Goal: Navigation & Orientation: Find specific page/section

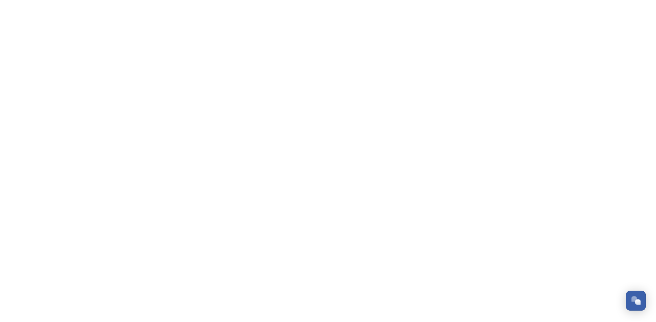
scroll to position [1045, 0]
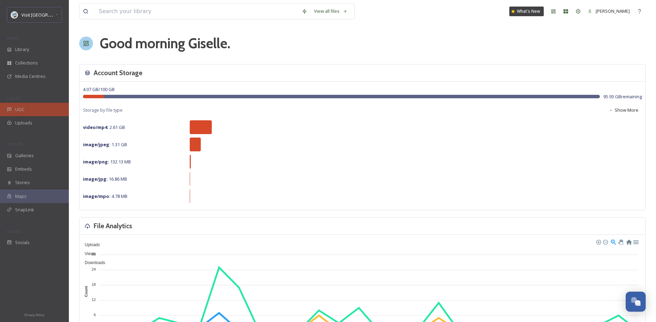
click at [37, 111] on div "UGC" at bounding box center [34, 109] width 69 height 13
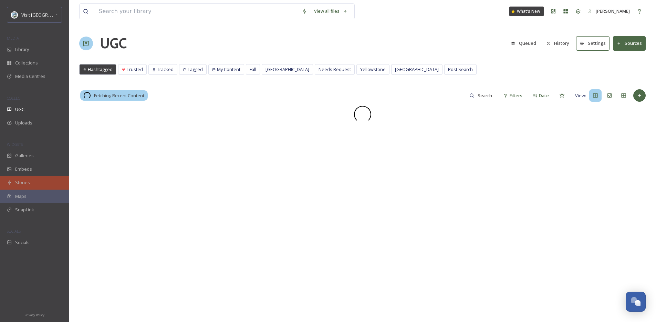
click at [21, 187] on div "Stories" at bounding box center [34, 182] width 69 height 13
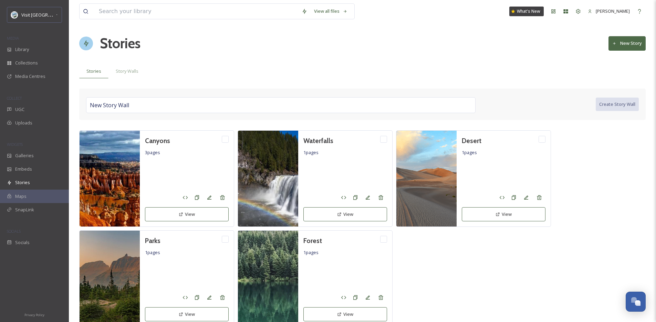
click at [128, 79] on div "View all files What's New [PERSON_NAME] Stories New Story Stories Story Walls N…" at bounding box center [362, 177] width 587 height 354
click at [118, 70] on span "Story Walls" at bounding box center [127, 71] width 23 height 7
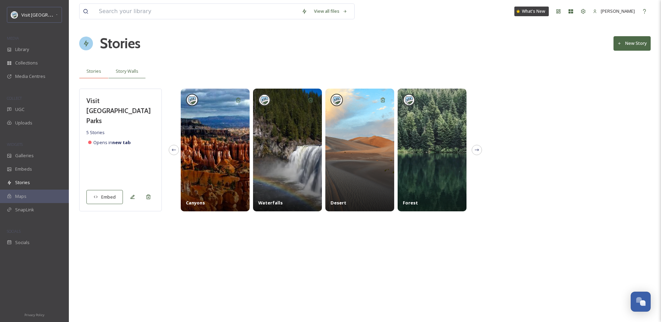
click at [91, 73] on span "Stories" at bounding box center [93, 71] width 15 height 7
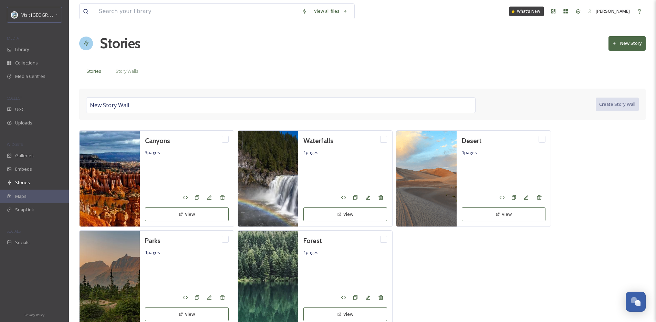
click at [516, 254] on div "Canyons 3 pages View Waterfalls 1 pages View Desert 1 pages View Parks 1 pages …" at bounding box center [362, 228] width 566 height 196
click at [122, 70] on span "Story Walls" at bounding box center [127, 71] width 23 height 7
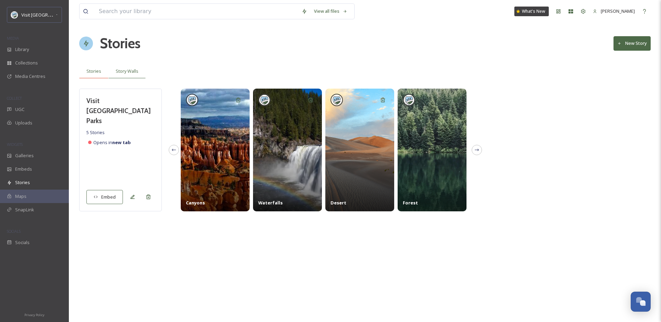
click at [93, 71] on span "Stories" at bounding box center [93, 71] width 15 height 7
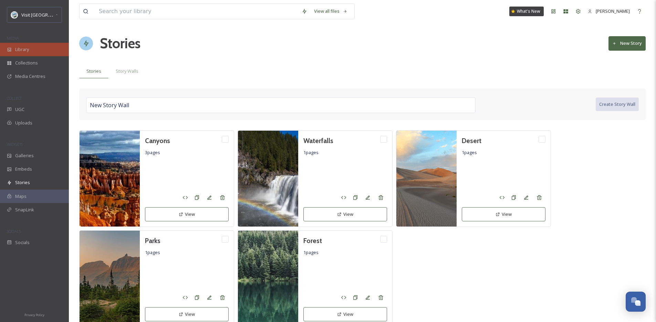
click at [40, 50] on div "Library" at bounding box center [34, 49] width 69 height 13
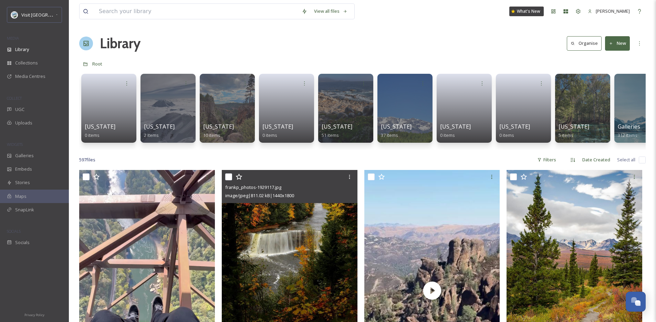
click at [313, 218] on img at bounding box center [290, 255] width 136 height 170
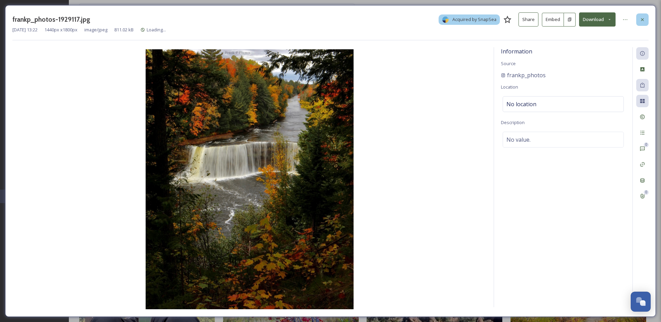
click at [644, 23] on div at bounding box center [642, 19] width 12 height 12
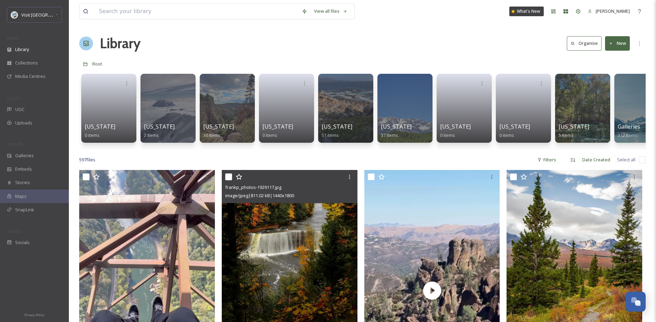
click at [339, 166] on div "597 file s Filters Date Created Select all" at bounding box center [362, 159] width 566 height 13
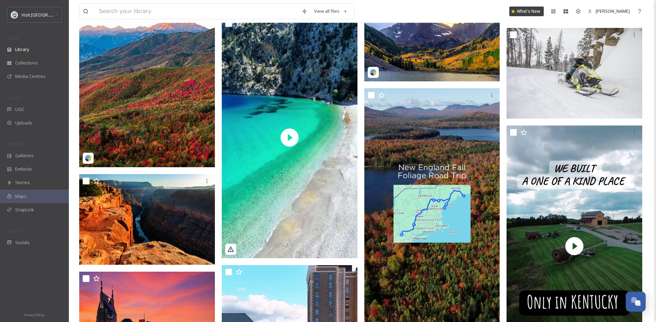
scroll to position [620, 0]
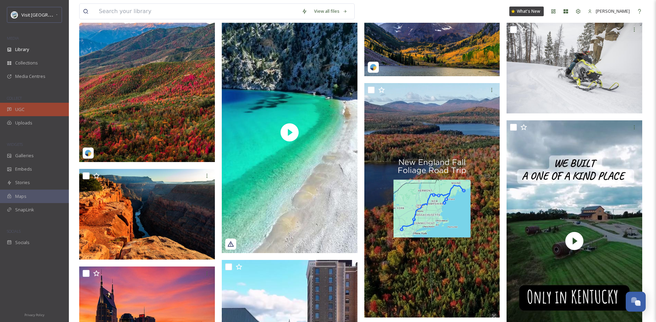
click at [26, 107] on div "UGC" at bounding box center [34, 109] width 69 height 13
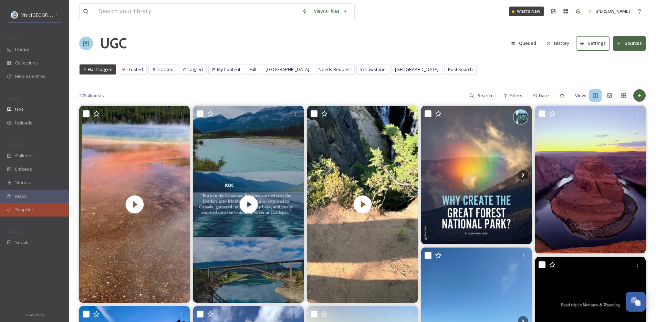
click at [36, 209] on div "SnapLink" at bounding box center [34, 209] width 69 height 13
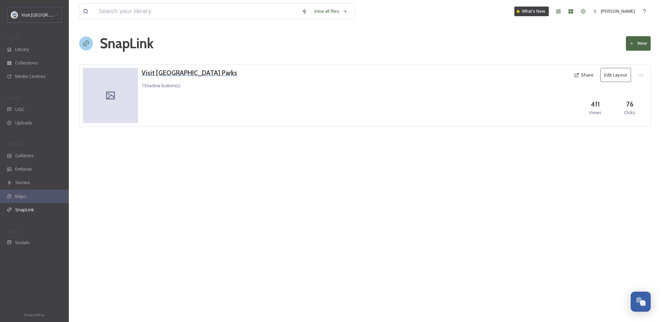
click at [156, 76] on h3 "Visit [GEOGRAPHIC_DATA] Parks" at bounding box center [190, 73] width 96 height 10
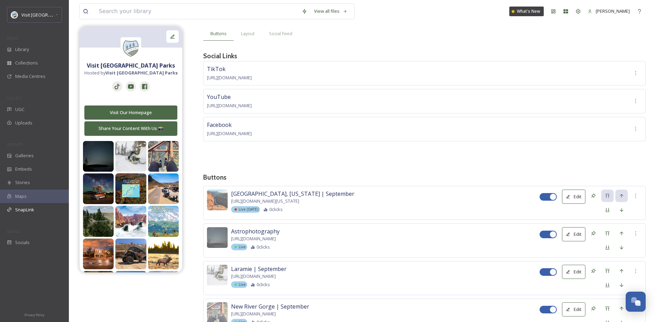
scroll to position [7, 0]
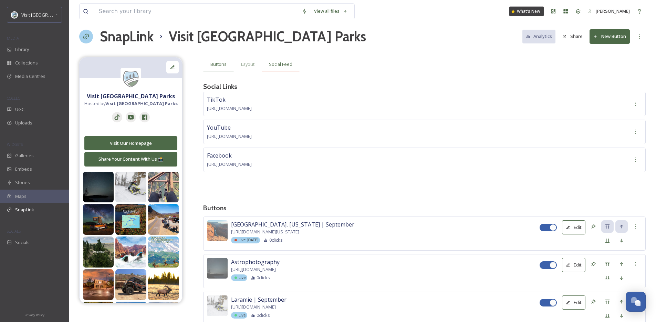
click at [297, 64] on div "Social Feed" at bounding box center [281, 64] width 38 height 14
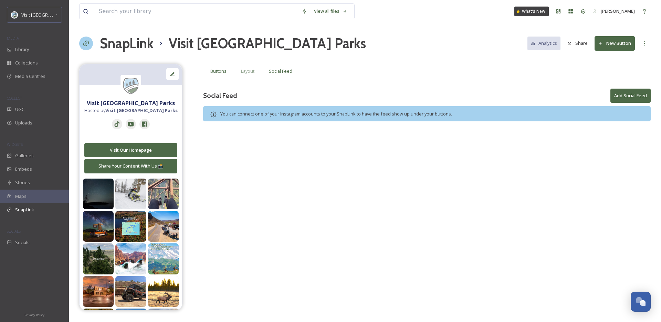
click at [228, 71] on div "Buttons" at bounding box center [218, 71] width 31 height 14
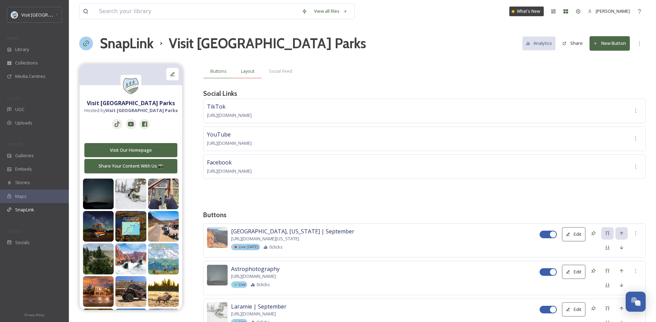
click at [244, 72] on span "Layout" at bounding box center [247, 71] width 13 height 7
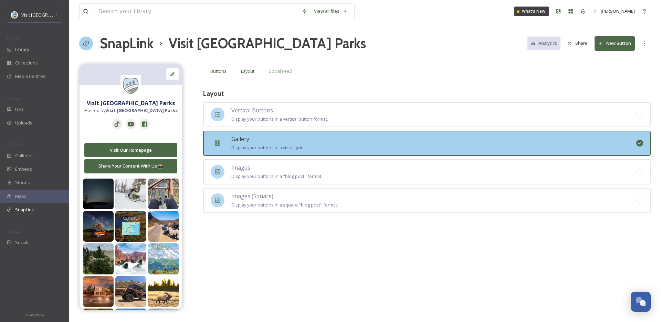
click at [216, 71] on span "Buttons" at bounding box center [218, 71] width 16 height 7
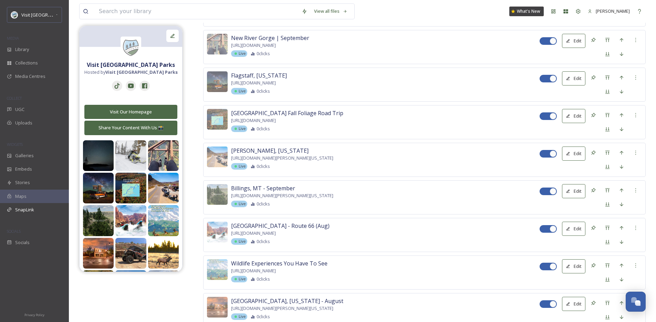
scroll to position [322, 0]
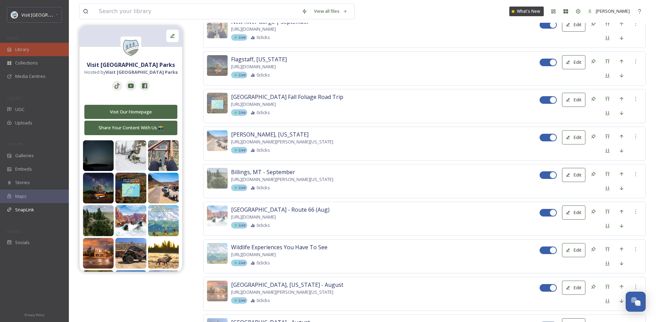
click at [34, 51] on div "Library" at bounding box center [34, 49] width 69 height 13
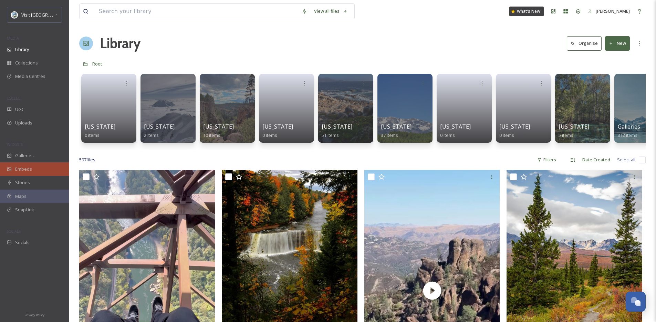
click at [32, 165] on div "Embeds" at bounding box center [34, 168] width 69 height 13
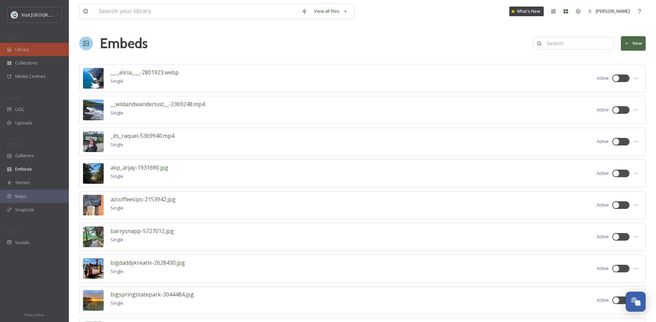
click at [36, 48] on div "Library" at bounding box center [34, 49] width 69 height 13
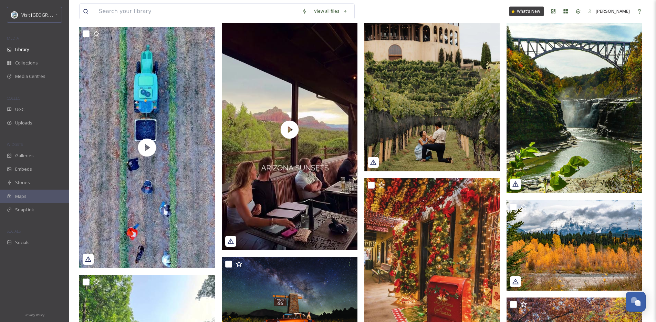
scroll to position [1295, 0]
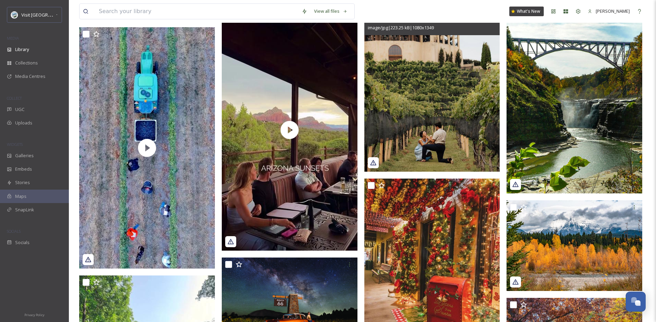
click at [405, 63] on img at bounding box center [432, 86] width 136 height 169
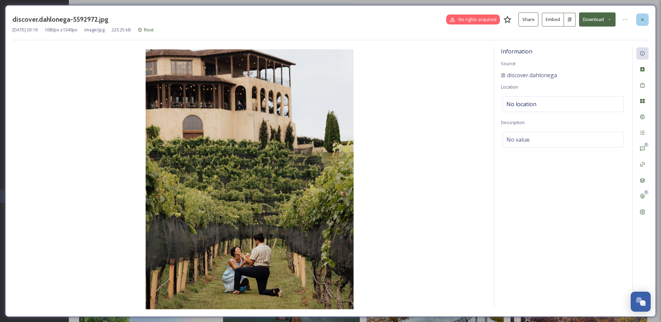
click at [643, 23] on div at bounding box center [642, 19] width 12 height 12
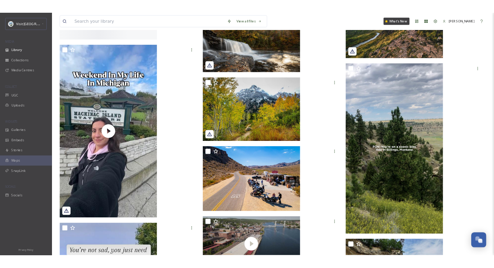
scroll to position [1045, 0]
